Goal: Task Accomplishment & Management: Manage account settings

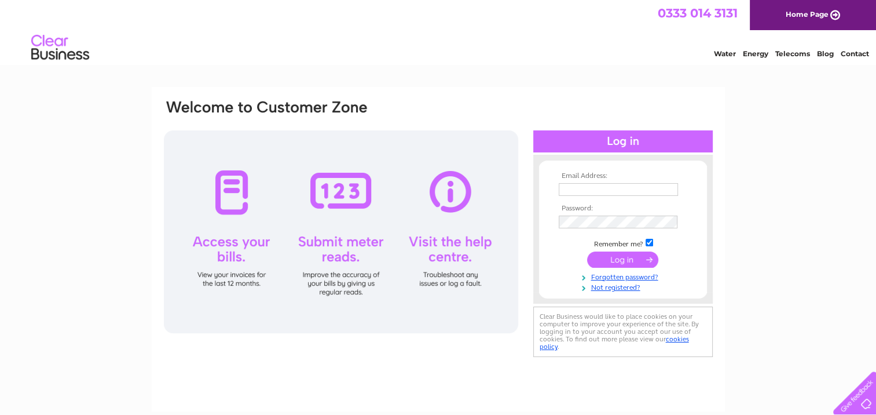
drag, startPoint x: 0, startPoint y: 0, endPoint x: 601, endPoint y: 191, distance: 630.8
click at [601, 191] on input "text" at bounding box center [618, 189] width 119 height 13
paste input "[EMAIL_ADDRESS][DOMAIN_NAME]"
type input "[EMAIL_ADDRESS][DOMAIN_NAME]"
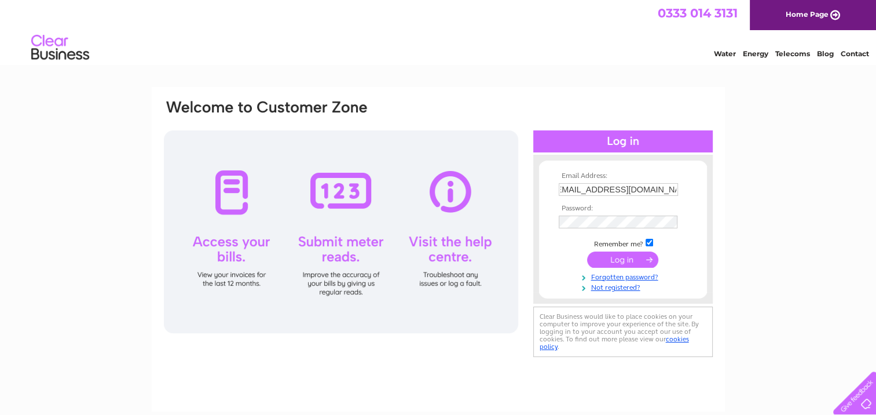
scroll to position [0, 0]
click at [615, 261] on input "submit" at bounding box center [622, 259] width 71 height 16
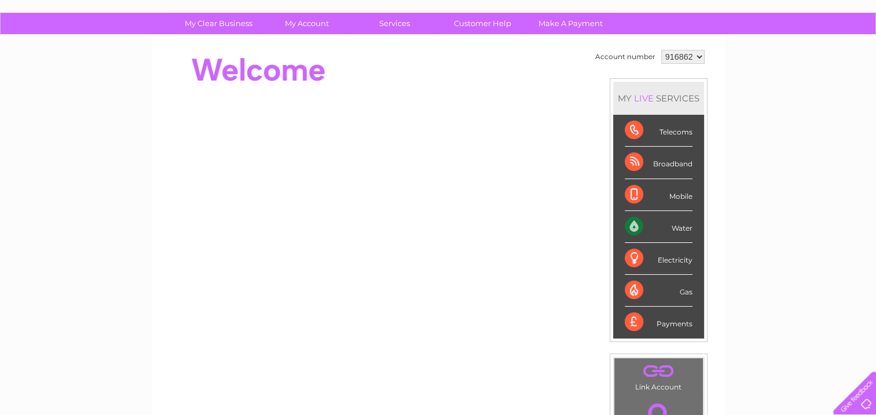
scroll to position [58, 0]
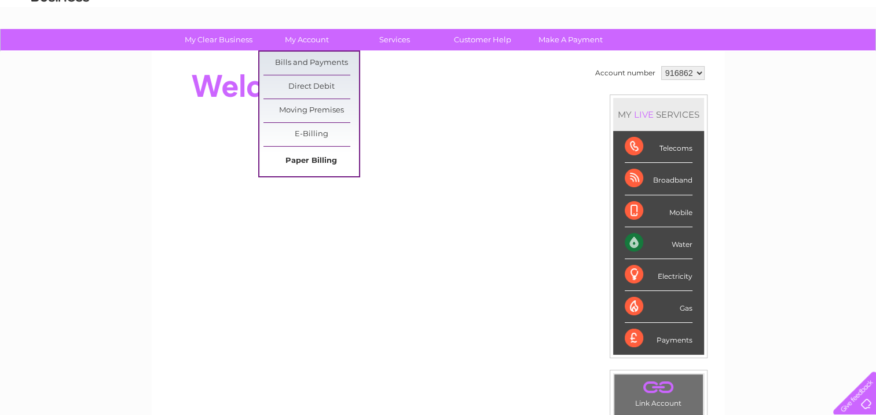
click at [318, 155] on link "Paper Billing" at bounding box center [312, 160] width 96 height 23
click at [317, 132] on link "E-Billing" at bounding box center [312, 134] width 96 height 23
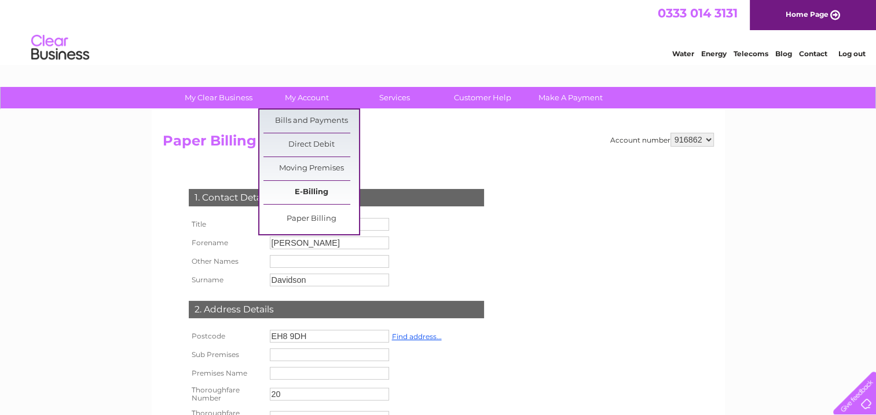
click at [308, 190] on link "E-Billing" at bounding box center [312, 192] width 96 height 23
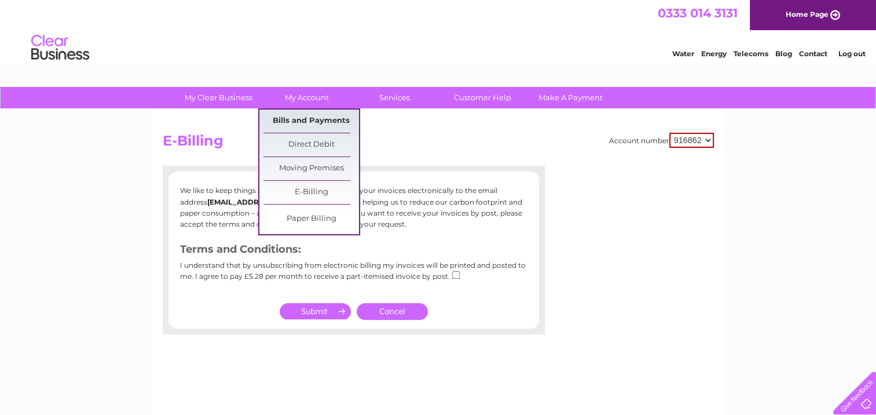
click at [327, 120] on link "Bills and Payments" at bounding box center [312, 120] width 96 height 23
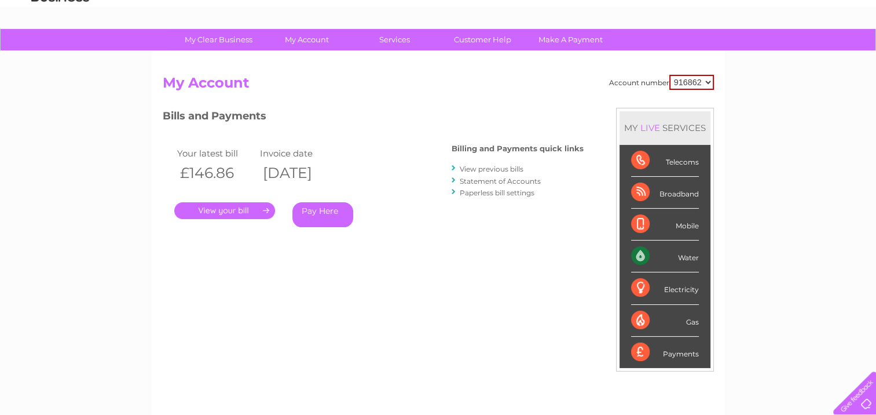
scroll to position [116, 0]
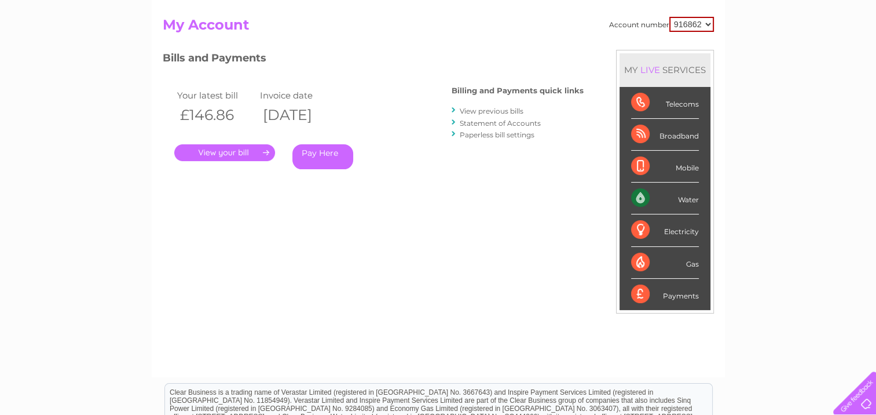
click at [213, 152] on link "." at bounding box center [224, 152] width 101 height 17
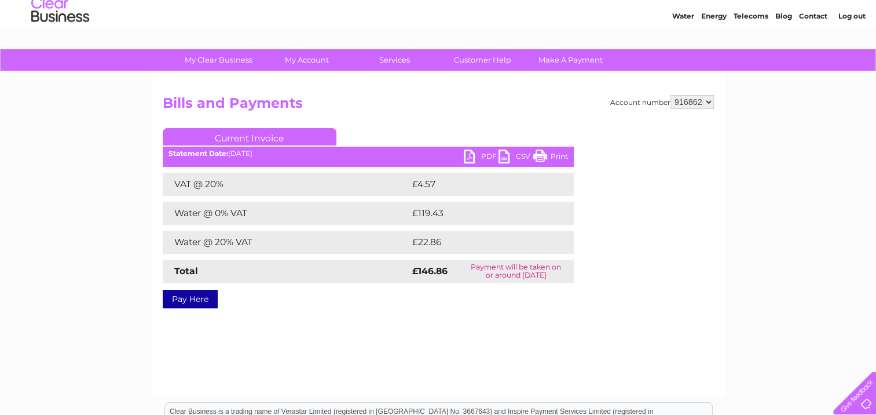
scroll to position [58, 0]
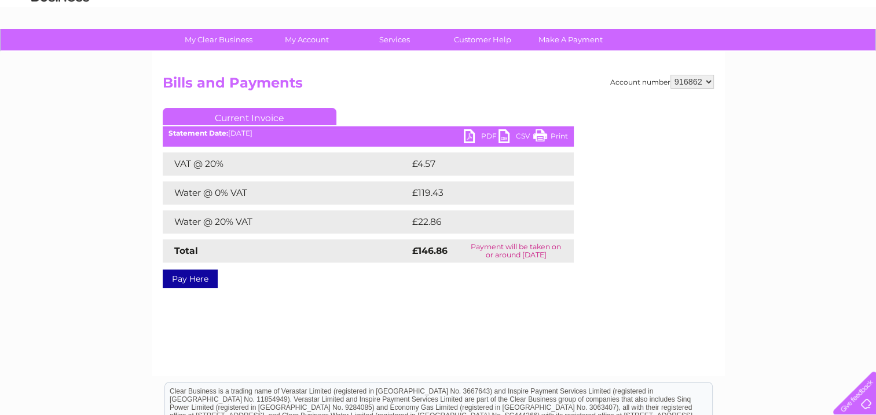
click at [477, 139] on link "PDF" at bounding box center [481, 137] width 35 height 17
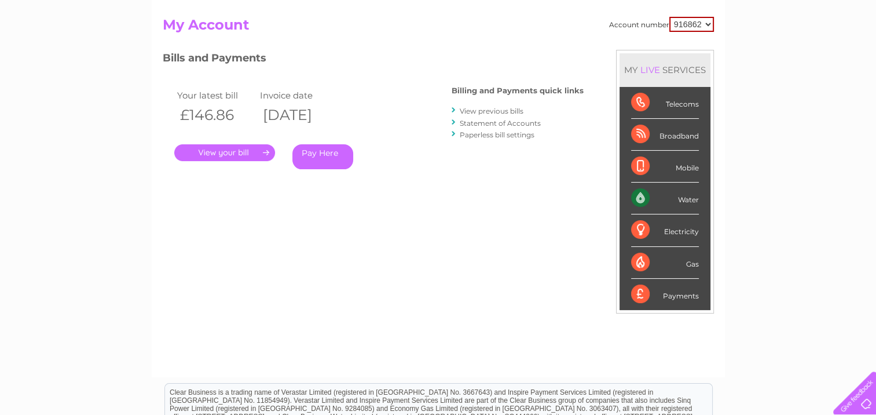
click at [508, 111] on link "View previous bills" at bounding box center [492, 111] width 64 height 9
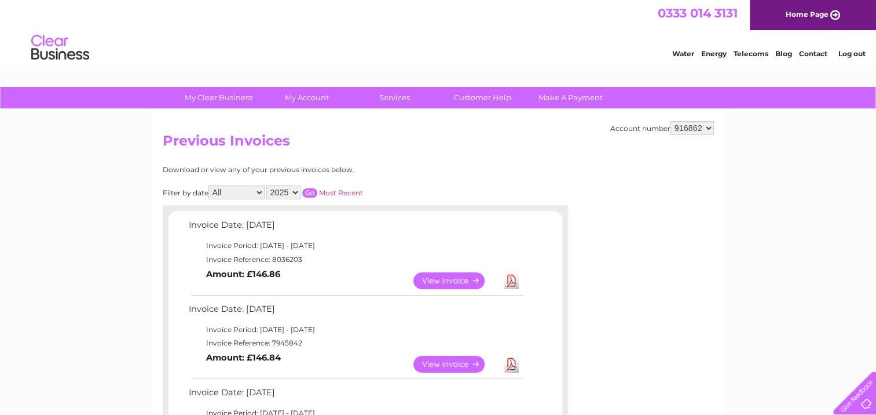
click at [441, 365] on link "View" at bounding box center [456, 364] width 85 height 17
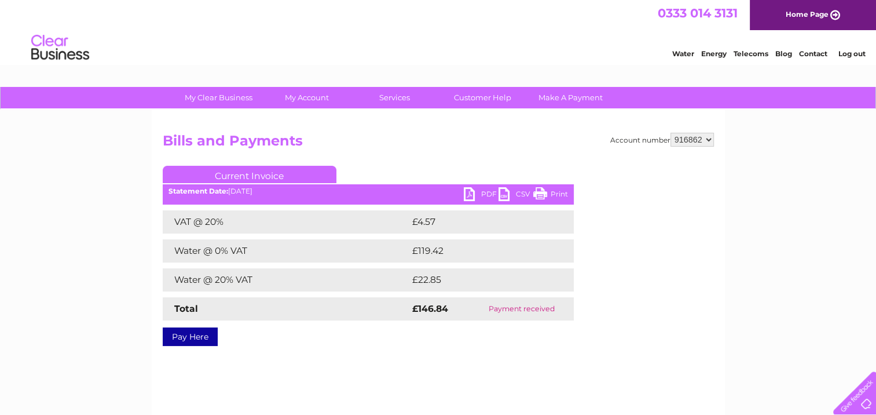
drag, startPoint x: 542, startPoint y: 191, endPoint x: 109, endPoint y: 350, distance: 461.6
click at [542, 191] on link "Print" at bounding box center [551, 195] width 35 height 17
click at [271, 171] on link "Current Invoice" at bounding box center [250, 174] width 174 height 17
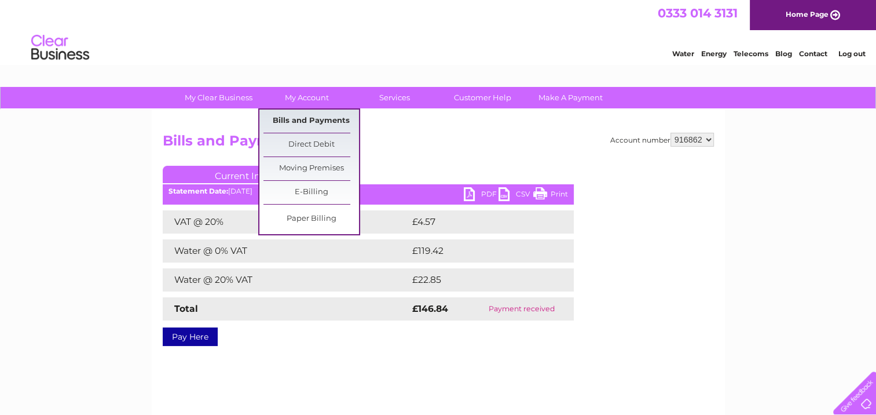
click at [299, 123] on link "Bills and Payments" at bounding box center [312, 120] width 96 height 23
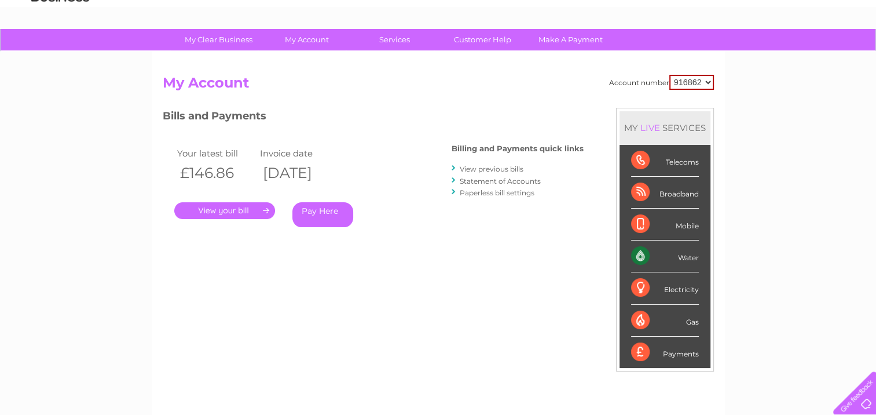
scroll to position [52, 0]
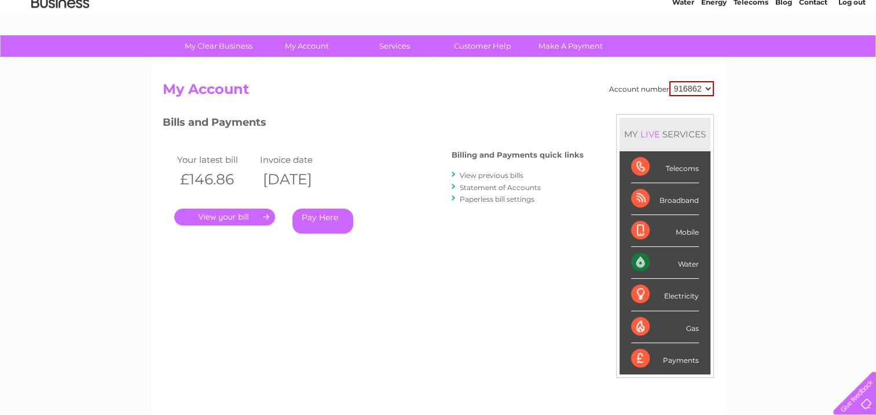
click at [483, 171] on link "View previous bills" at bounding box center [492, 175] width 64 height 9
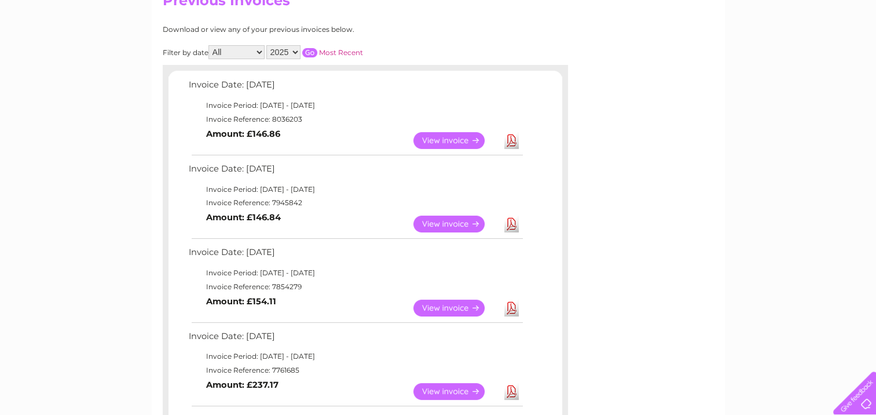
scroll to position [116, 0]
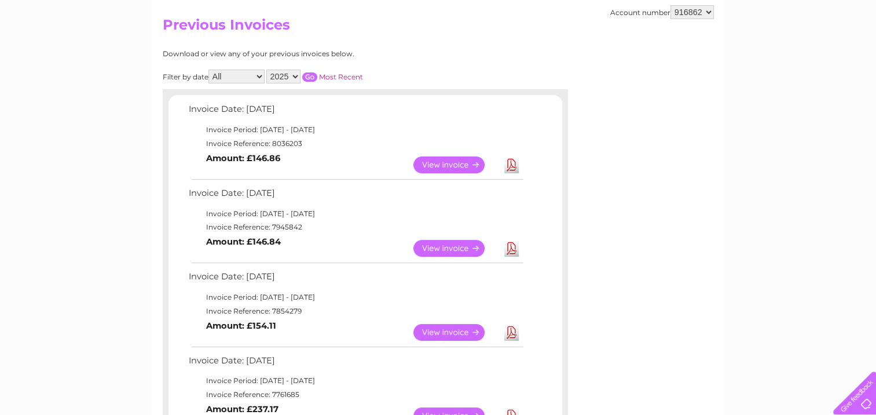
click at [436, 244] on link "View" at bounding box center [456, 248] width 85 height 17
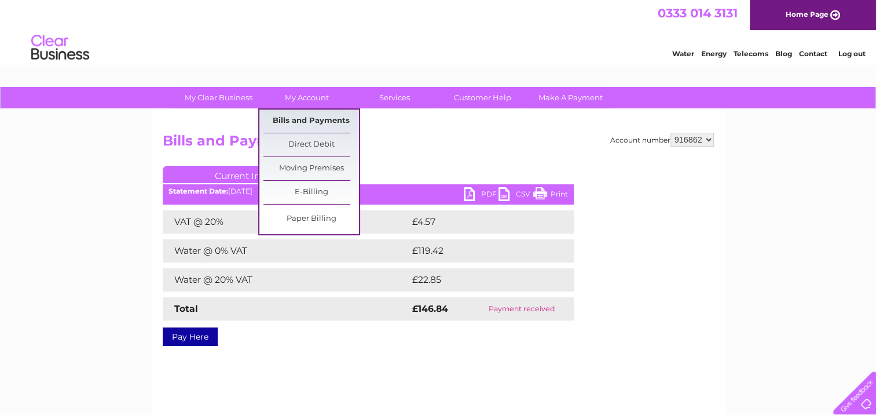
click at [313, 119] on link "Bills and Payments" at bounding box center [312, 120] width 96 height 23
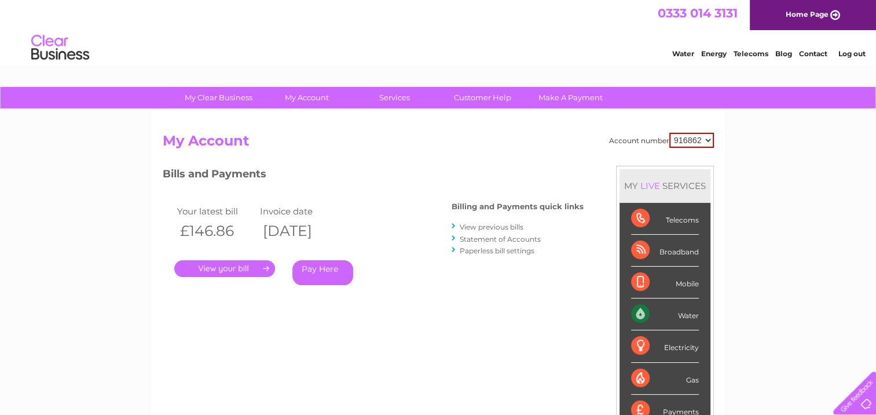
click at [487, 222] on link "View previous bills" at bounding box center [492, 226] width 64 height 9
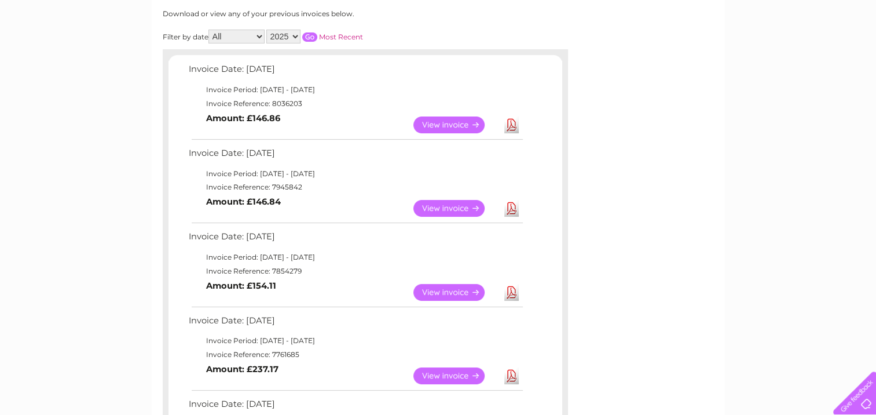
scroll to position [174, 0]
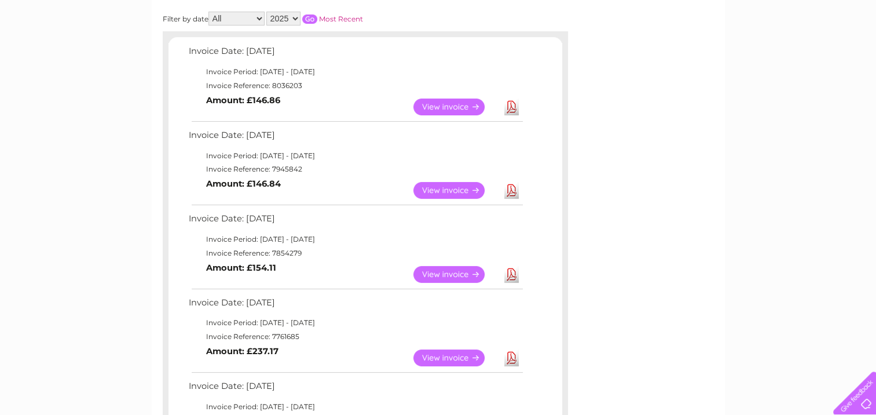
click at [448, 194] on link "View" at bounding box center [456, 190] width 85 height 17
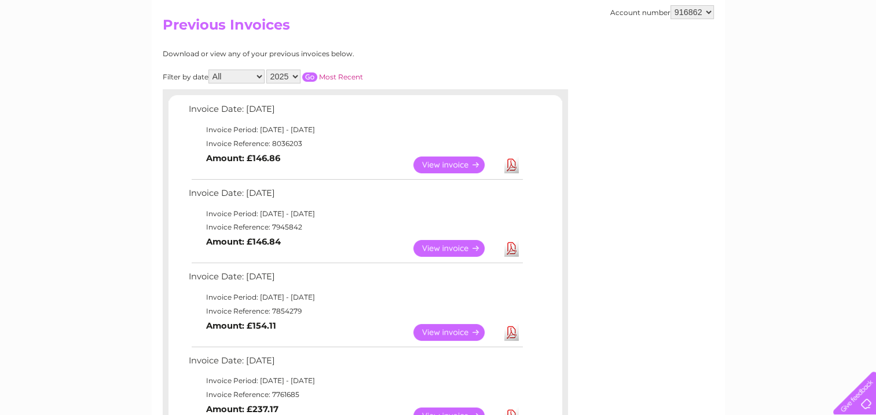
click at [462, 242] on link "View" at bounding box center [456, 248] width 85 height 17
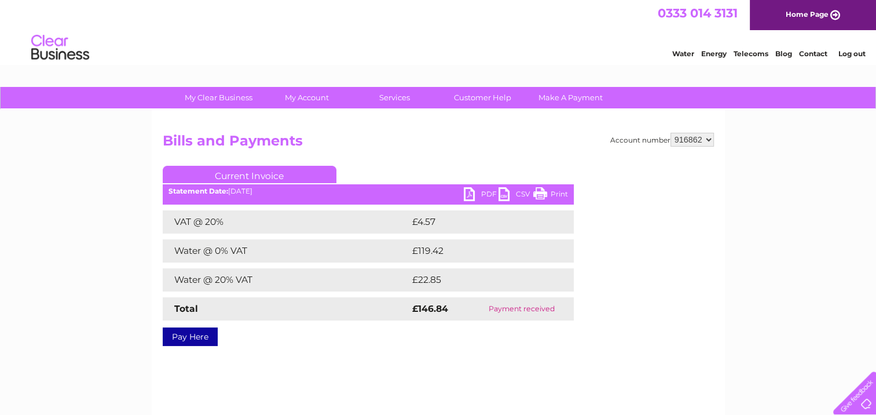
click at [478, 192] on link "PDF" at bounding box center [481, 195] width 35 height 17
click at [261, 171] on link "Current Invoice" at bounding box center [250, 174] width 174 height 17
